Goal: Task Accomplishment & Management: Manage account settings

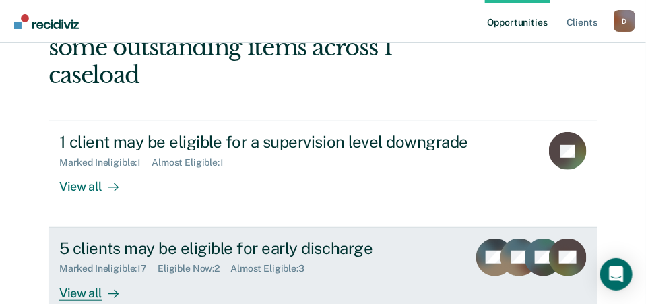
scroll to position [135, 0]
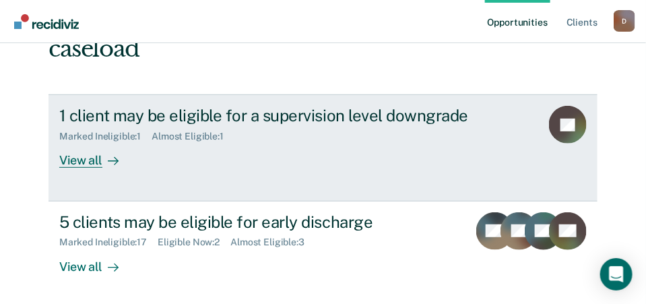
click at [81, 142] on div "View all" at bounding box center [96, 155] width 75 height 26
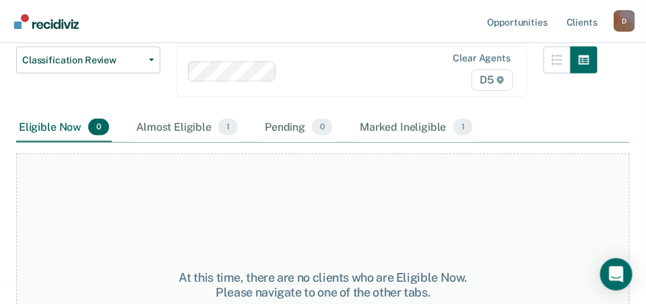
scroll to position [159, 0]
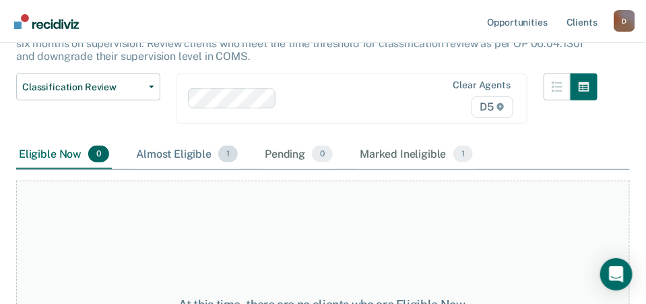
click at [174, 156] on div "Almost Eligible 1" at bounding box center [186, 155] width 107 height 30
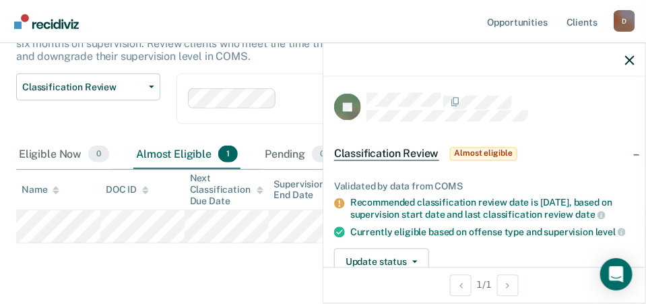
scroll to position [135, 0]
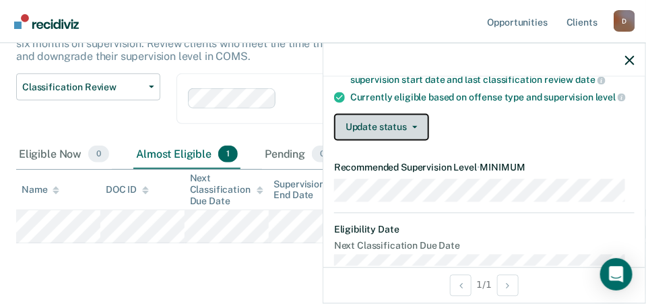
click at [405, 129] on button "Update status" at bounding box center [381, 127] width 95 height 27
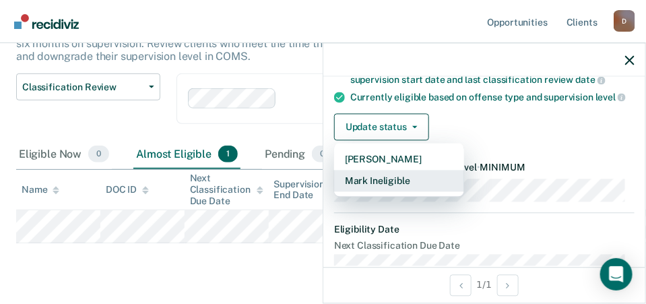
click at [395, 177] on button "Mark Ineligible" at bounding box center [399, 181] width 130 height 22
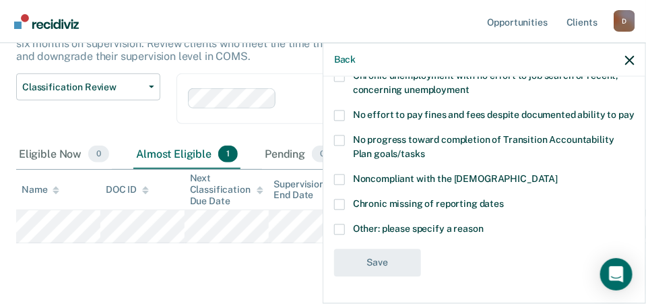
click at [342, 188] on label "Noncompliant with the [DEMOGRAPHIC_DATA]" at bounding box center [484, 181] width 300 height 14
click at [558, 174] on input "Noncompliant with the [DEMOGRAPHIC_DATA]" at bounding box center [558, 174] width 0 height 0
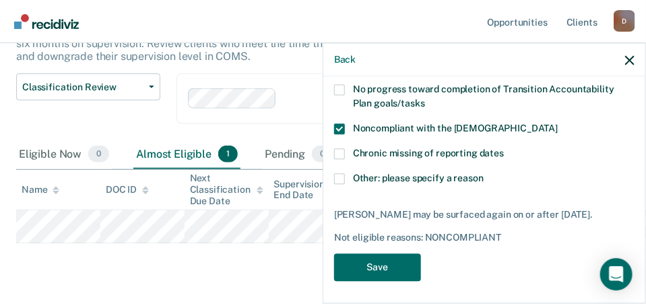
scroll to position [200, 0]
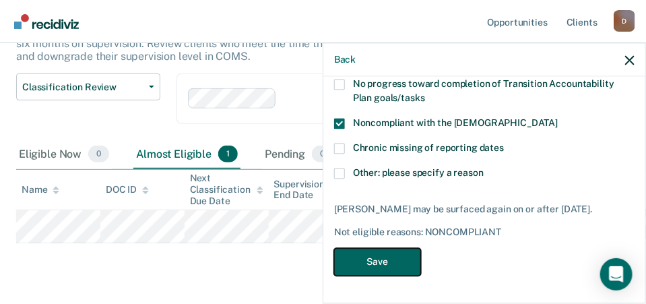
click at [382, 262] on button "Save" at bounding box center [377, 262] width 87 height 28
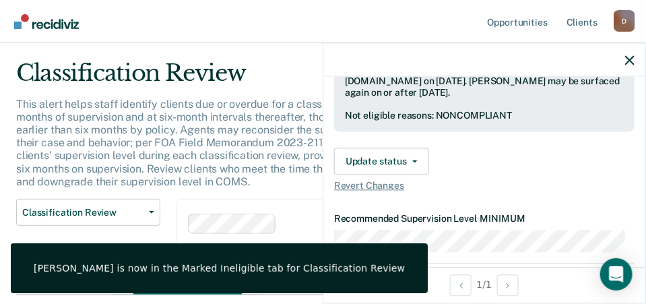
scroll to position [0, 0]
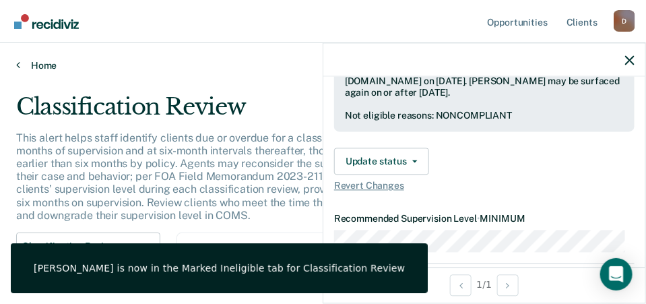
click at [17, 61] on icon at bounding box center [18, 64] width 4 height 11
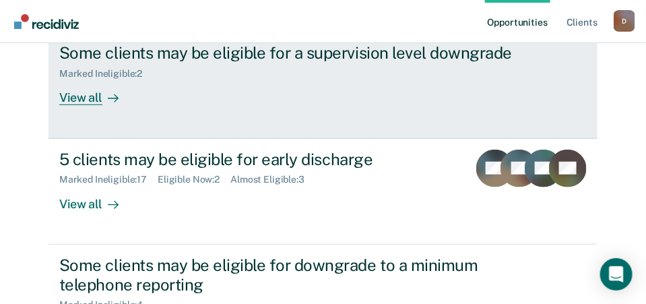
scroll to position [152, 0]
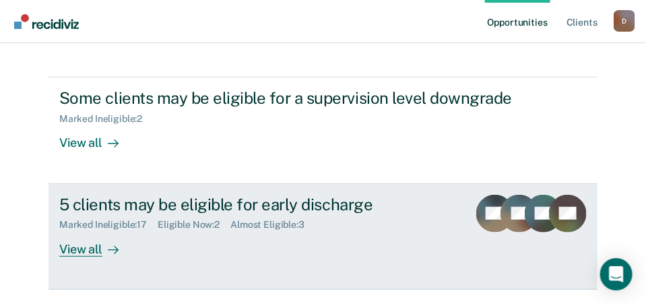
click at [78, 230] on div "View all" at bounding box center [96, 243] width 75 height 26
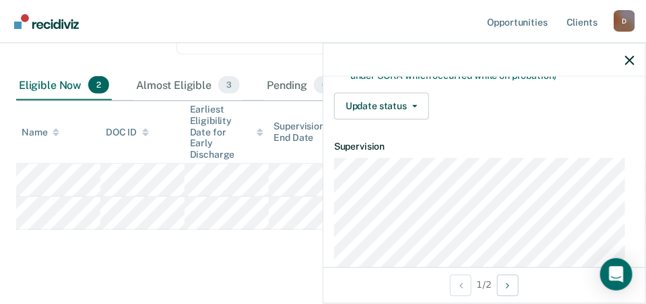
scroll to position [269, 0]
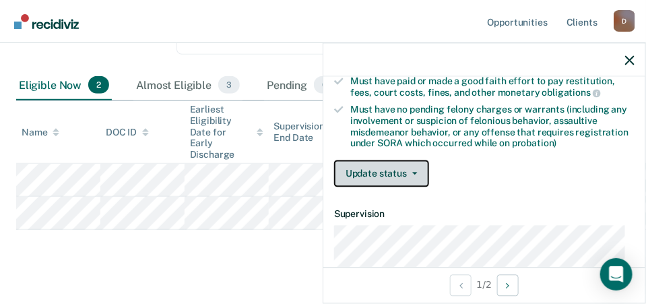
click at [395, 174] on button "Update status" at bounding box center [381, 173] width 95 height 27
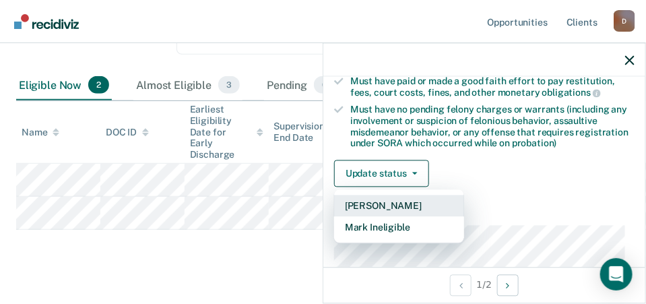
click at [401, 205] on button "[PERSON_NAME]" at bounding box center [399, 206] width 130 height 22
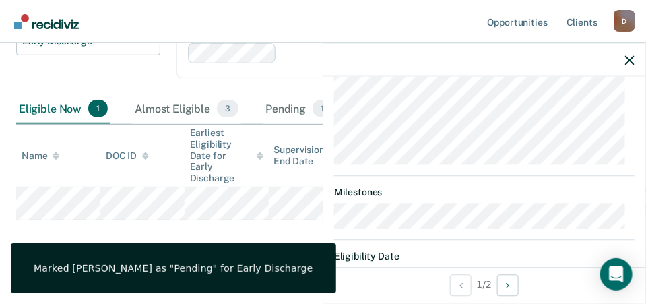
scroll to position [577, 0]
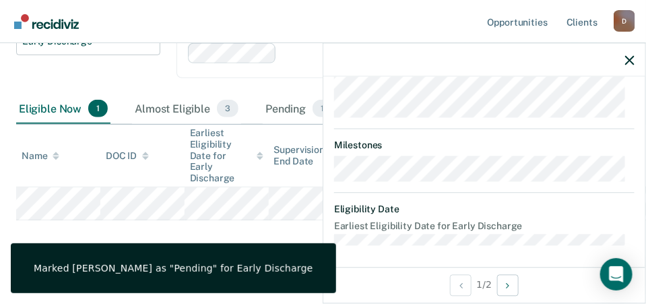
click at [120, 216] on div "Early Discharge Early Discharge is the termination of the period of probation o…" at bounding box center [322, 86] width 613 height 345
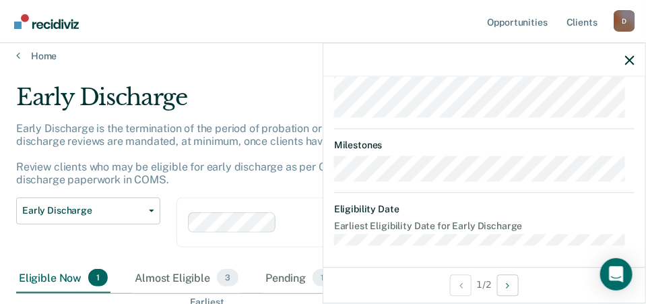
scroll to position [0, 0]
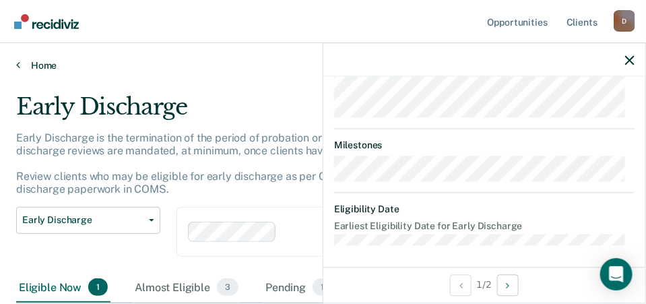
click at [17, 64] on icon at bounding box center [18, 64] width 4 height 11
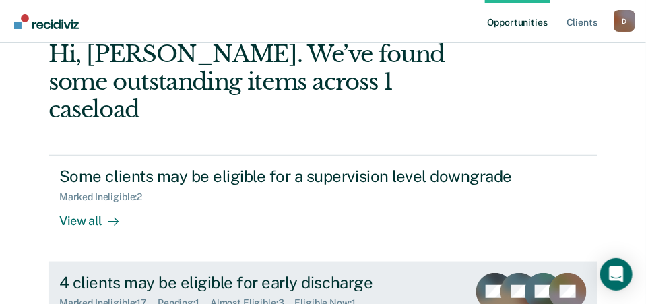
scroll to position [287, 0]
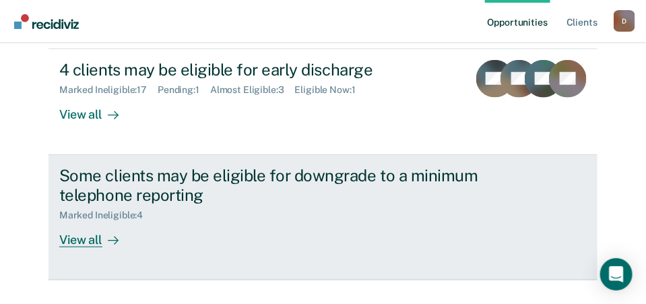
click at [75, 221] on div "View all" at bounding box center [96, 234] width 75 height 26
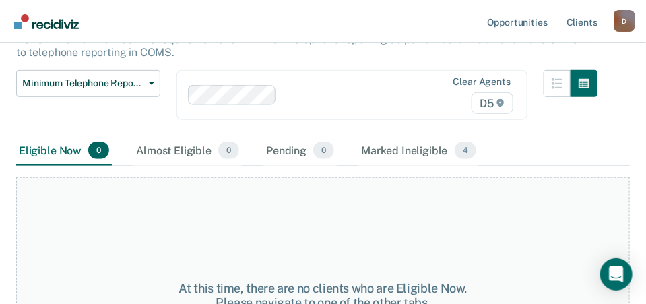
scroll to position [108, 0]
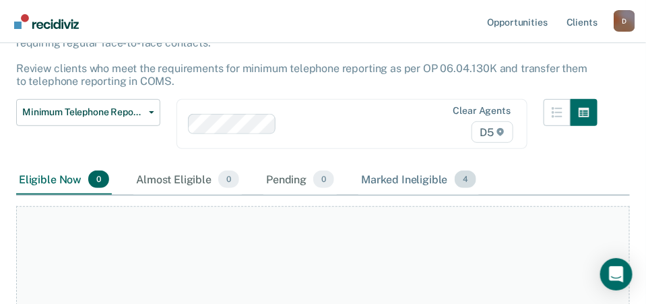
click at [409, 178] on div "Marked Ineligible 4" at bounding box center [418, 180] width 121 height 30
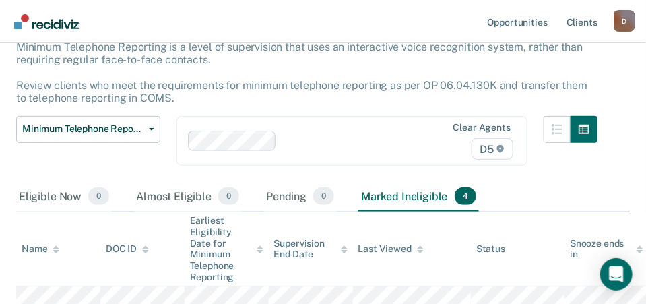
scroll to position [40, 0]
